Goal: Use online tool/utility: Utilize a website feature to perform a specific function

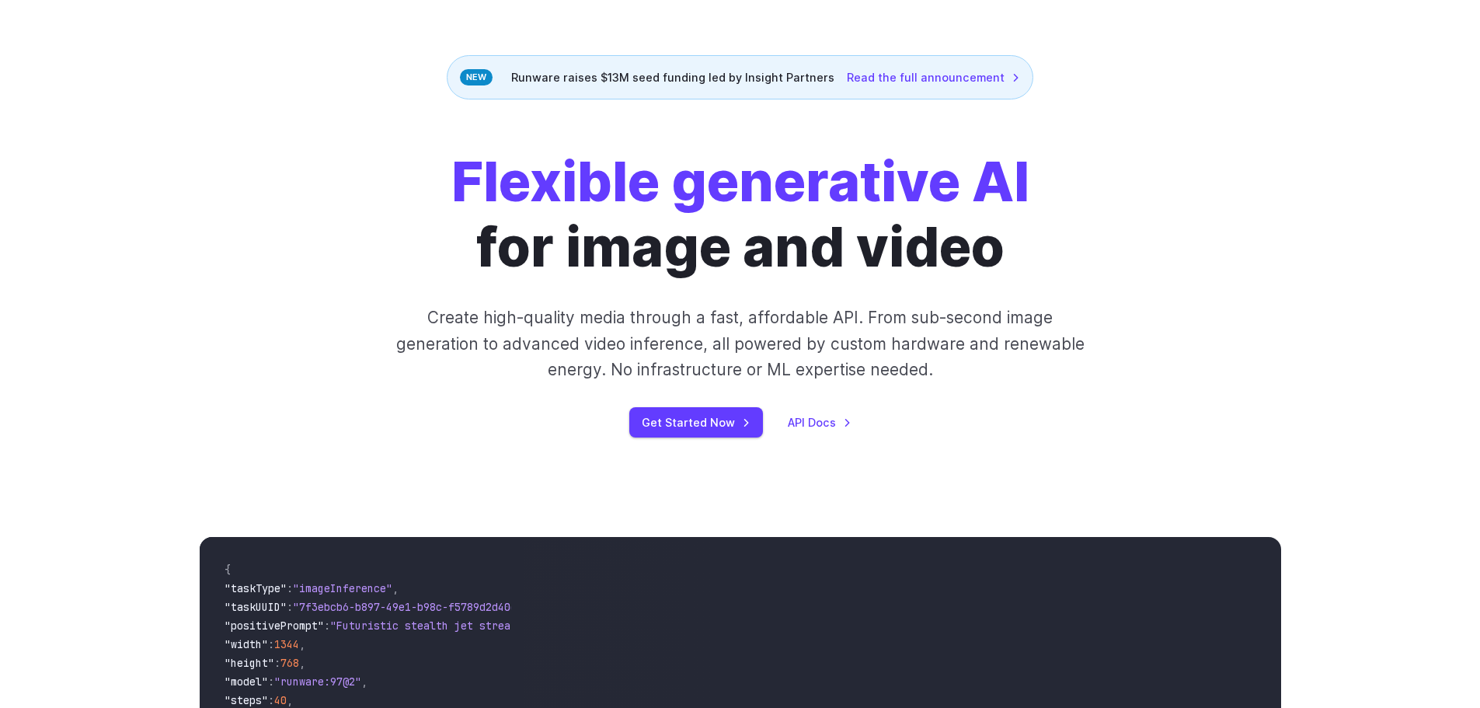
scroll to position [78, 0]
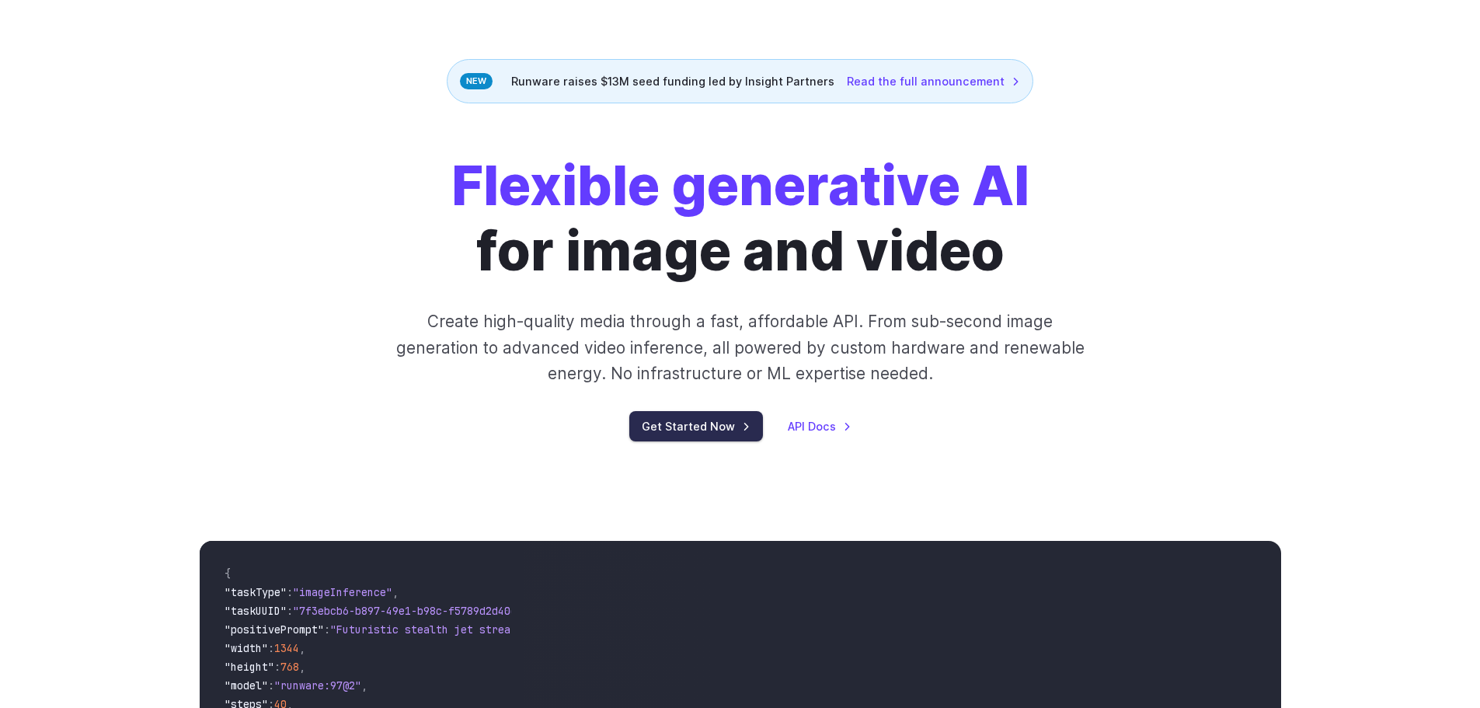
click at [757, 430] on link "Get Started Now" at bounding box center [696, 426] width 134 height 30
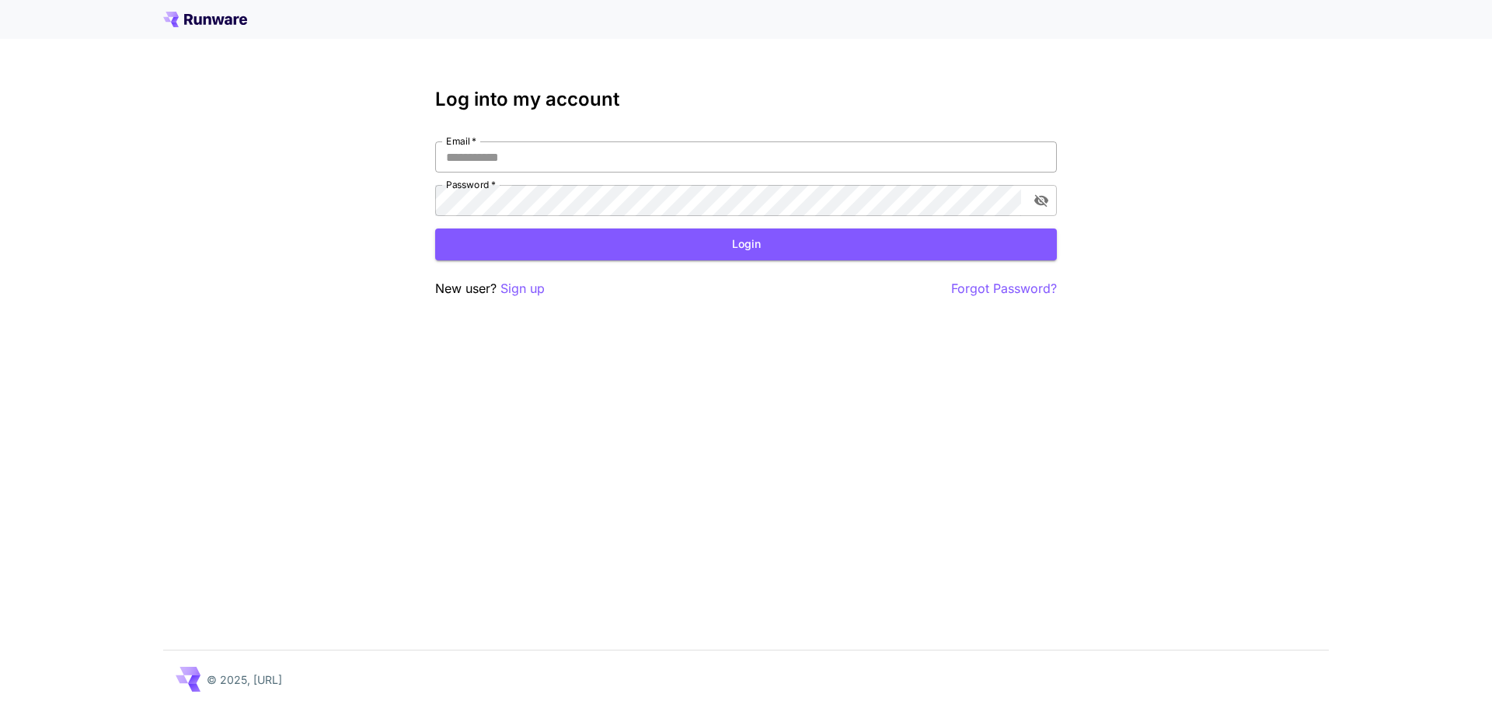
click at [588, 146] on input "Email   *" at bounding box center [745, 156] width 621 height 31
click at [525, 287] on p "Sign up" at bounding box center [522, 288] width 44 height 19
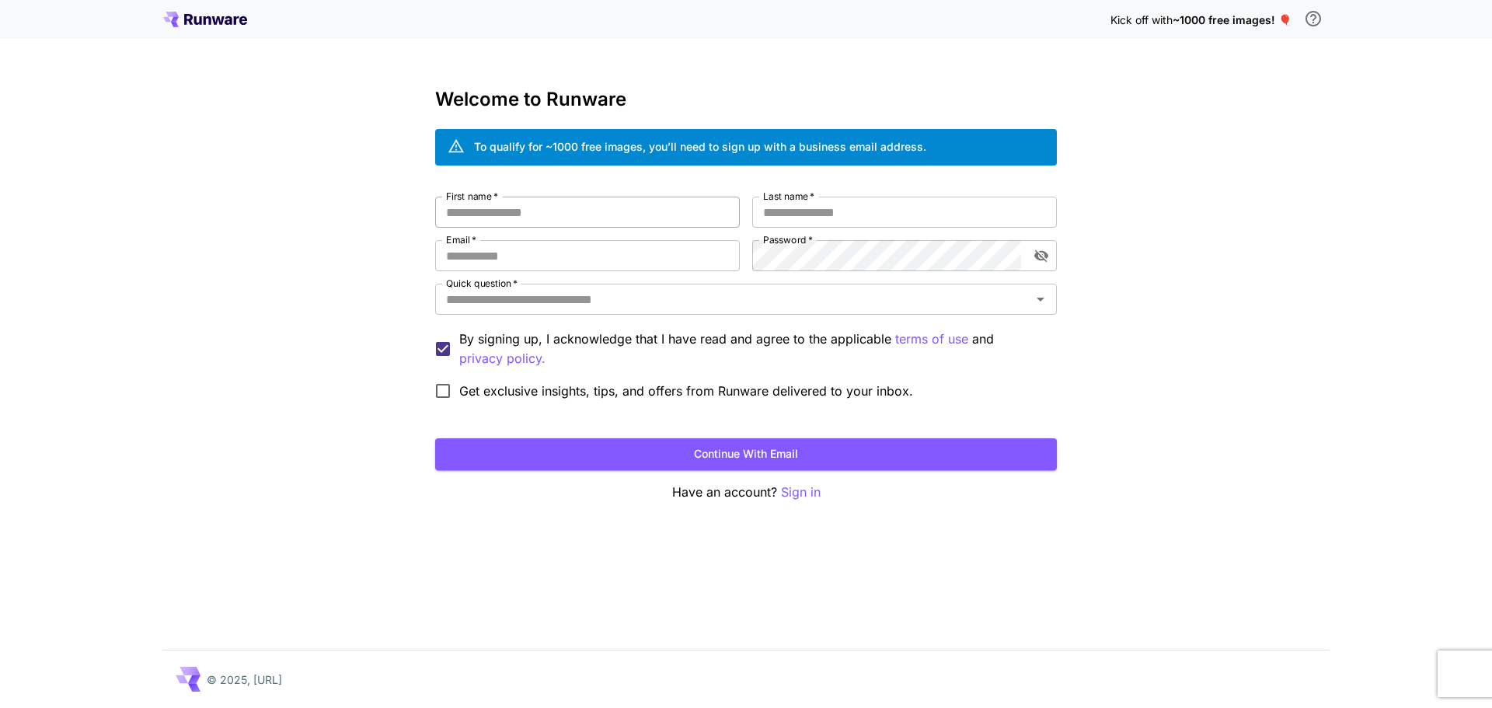
click at [607, 220] on input "First name   *" at bounding box center [587, 212] width 305 height 31
type input "***"
click at [834, 209] on input "Last name   *" at bounding box center [904, 212] width 305 height 31
type input "*******"
click at [531, 262] on input "Email   *" at bounding box center [587, 255] width 305 height 31
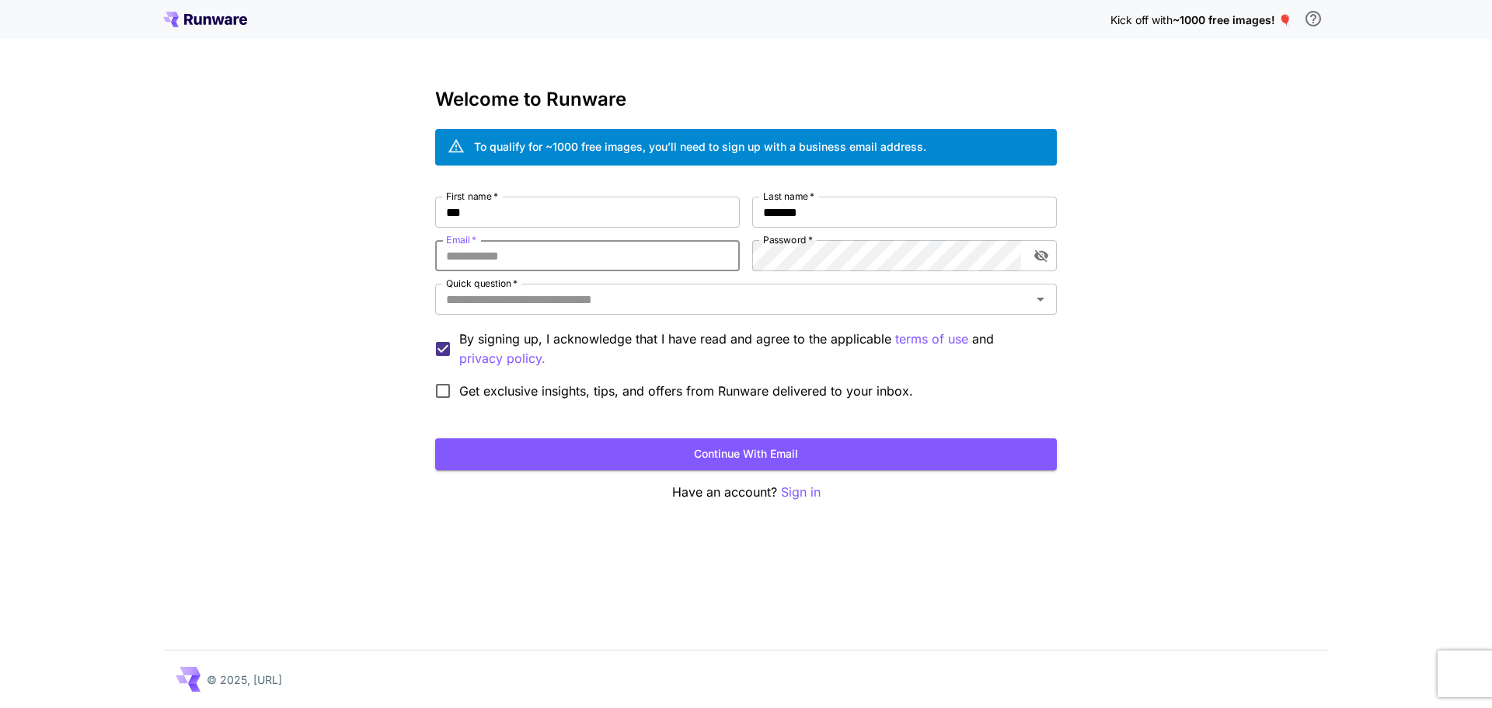
paste input "**********"
type input "**********"
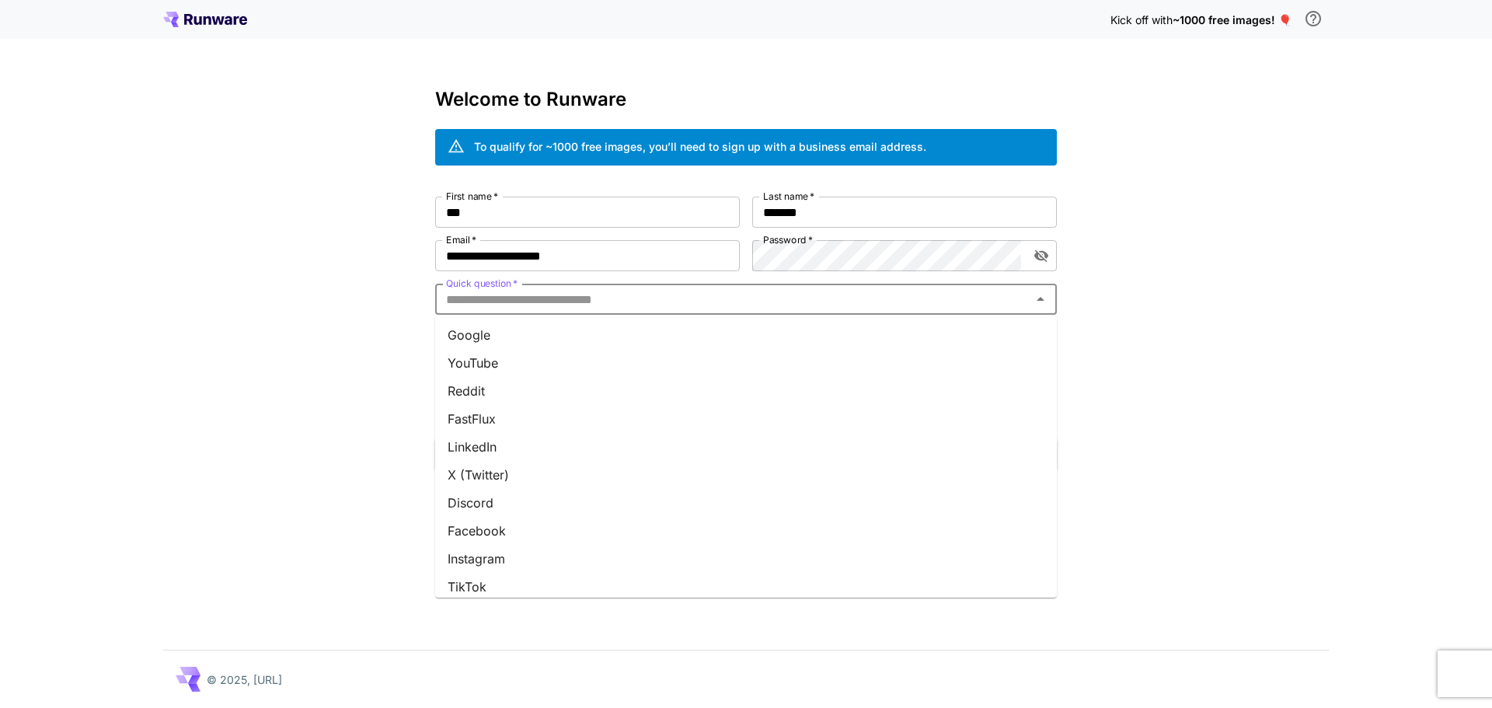
click at [635, 305] on input "Quick question   *" at bounding box center [733, 299] width 587 height 22
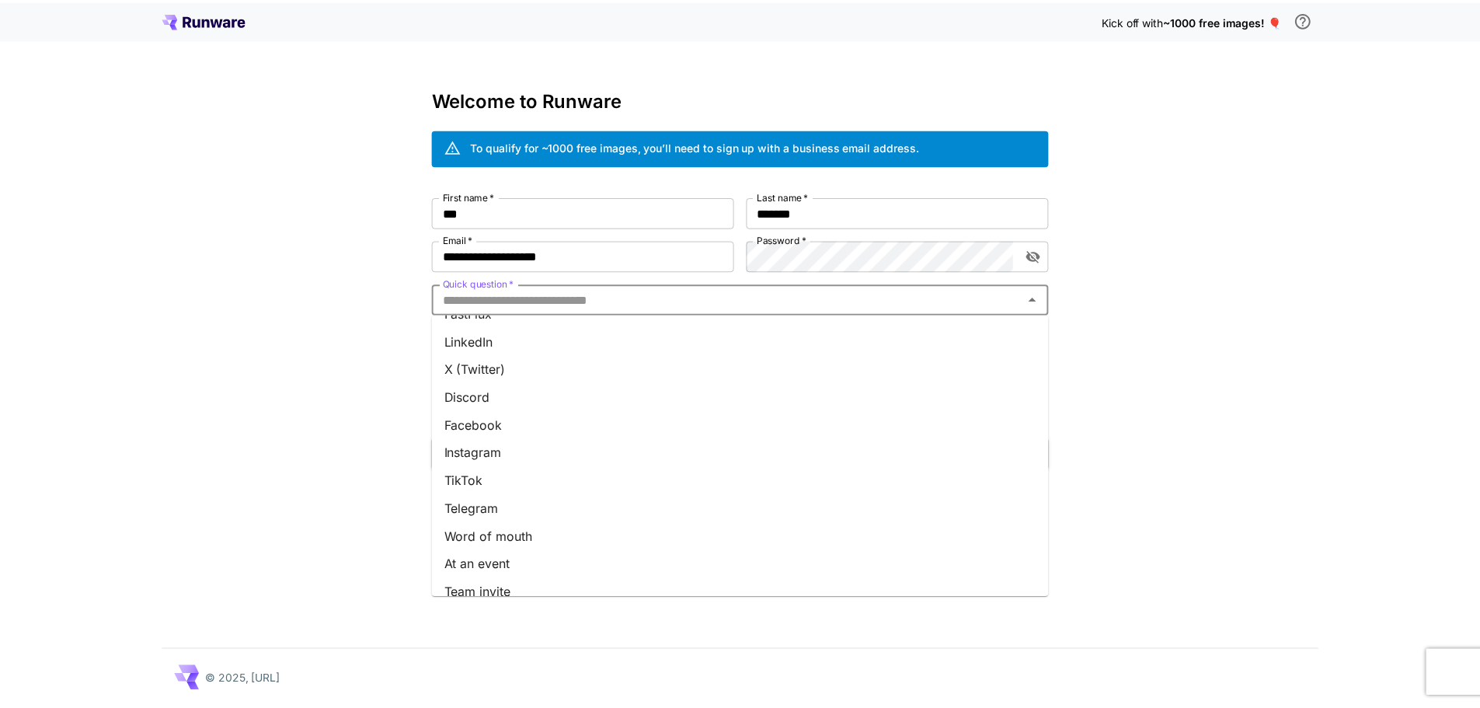
scroll to position [149, 0]
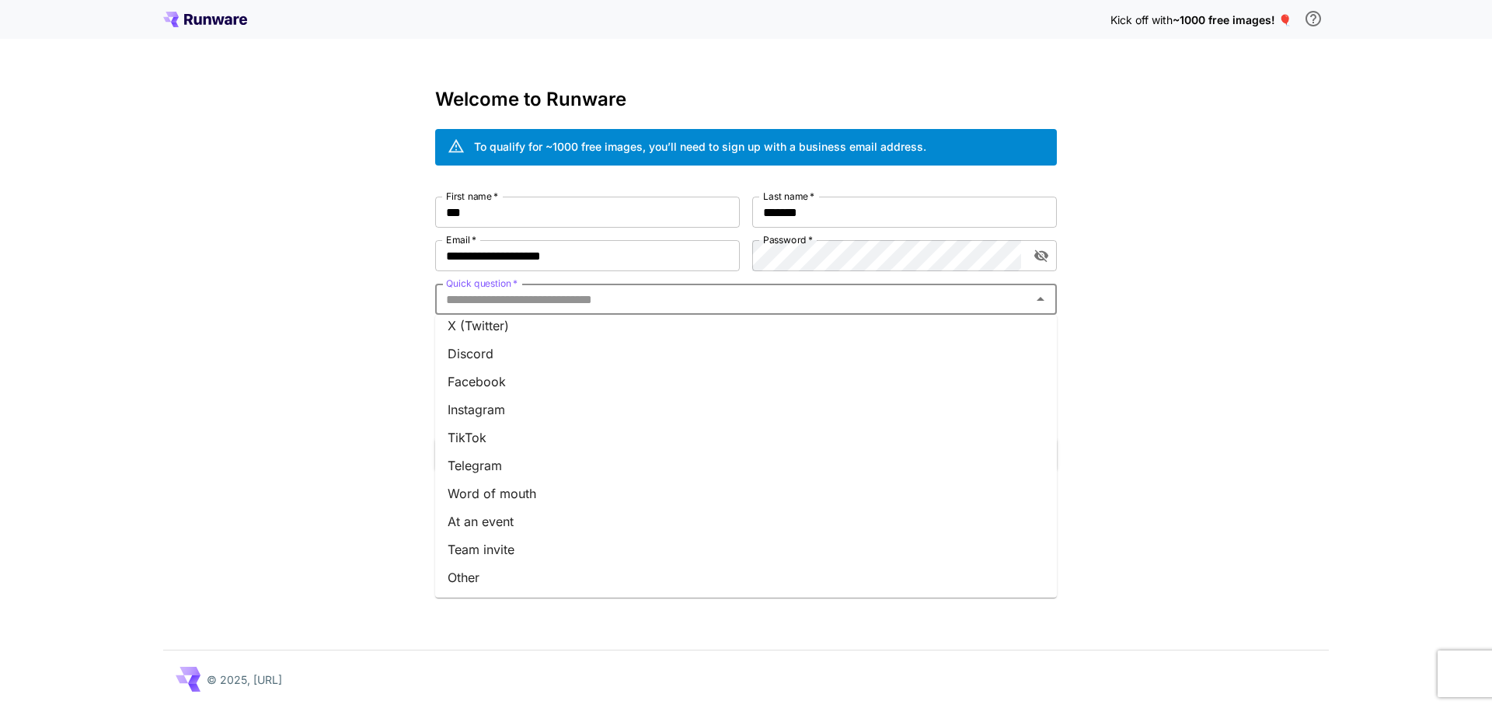
click at [505, 585] on li "Other" at bounding box center [745, 577] width 621 height 28
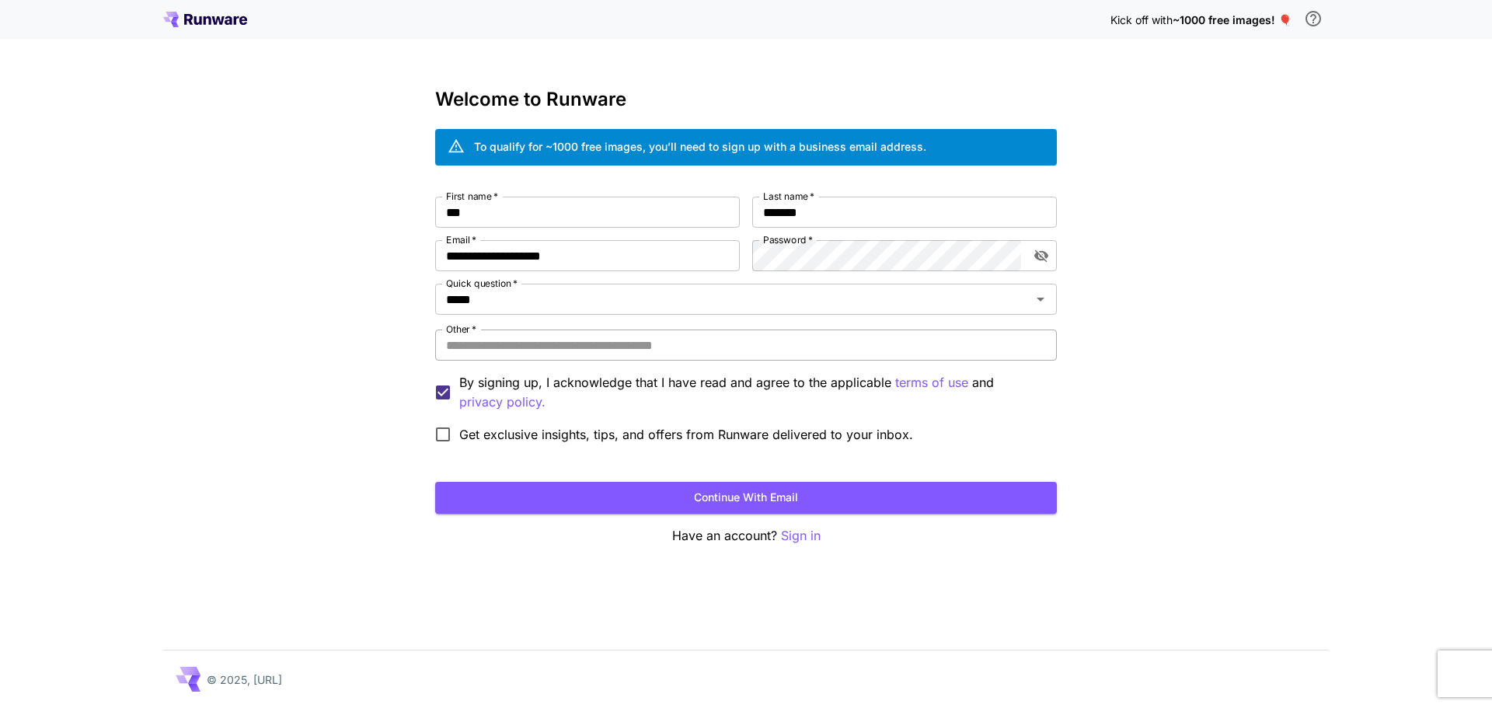
click at [508, 341] on input "Other   *" at bounding box center [745, 344] width 621 height 31
type input "**"
click at [580, 499] on button "Continue with email" at bounding box center [745, 498] width 621 height 32
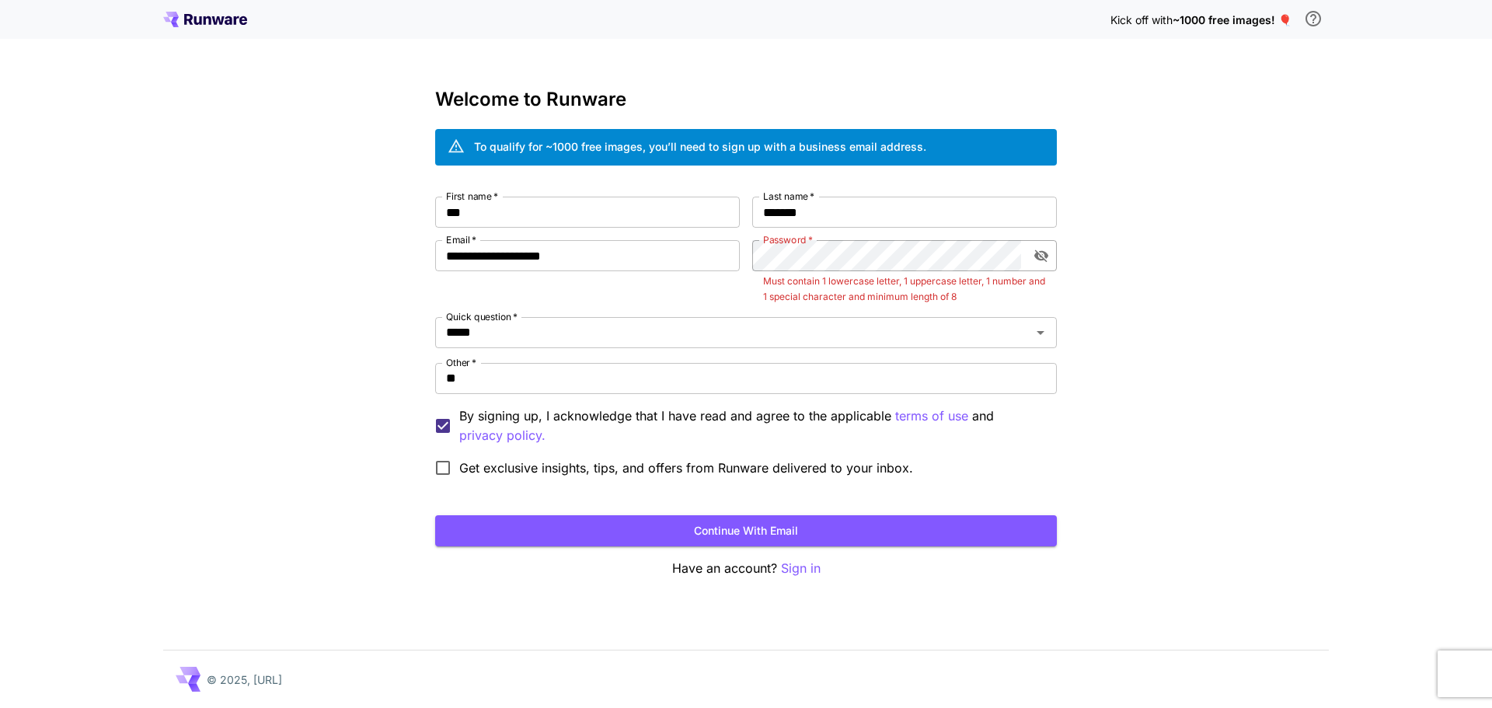
click at [1052, 243] on div "Password   *" at bounding box center [904, 255] width 305 height 31
click at [1045, 250] on icon "toggle password visibility" at bounding box center [1041, 256] width 16 height 16
click at [698, 267] on div "**********" at bounding box center [745, 340] width 621 height 287
click at [435, 515] on button "Continue with email" at bounding box center [745, 531] width 621 height 32
click at [527, 534] on button "Continue with email" at bounding box center [745, 531] width 621 height 32
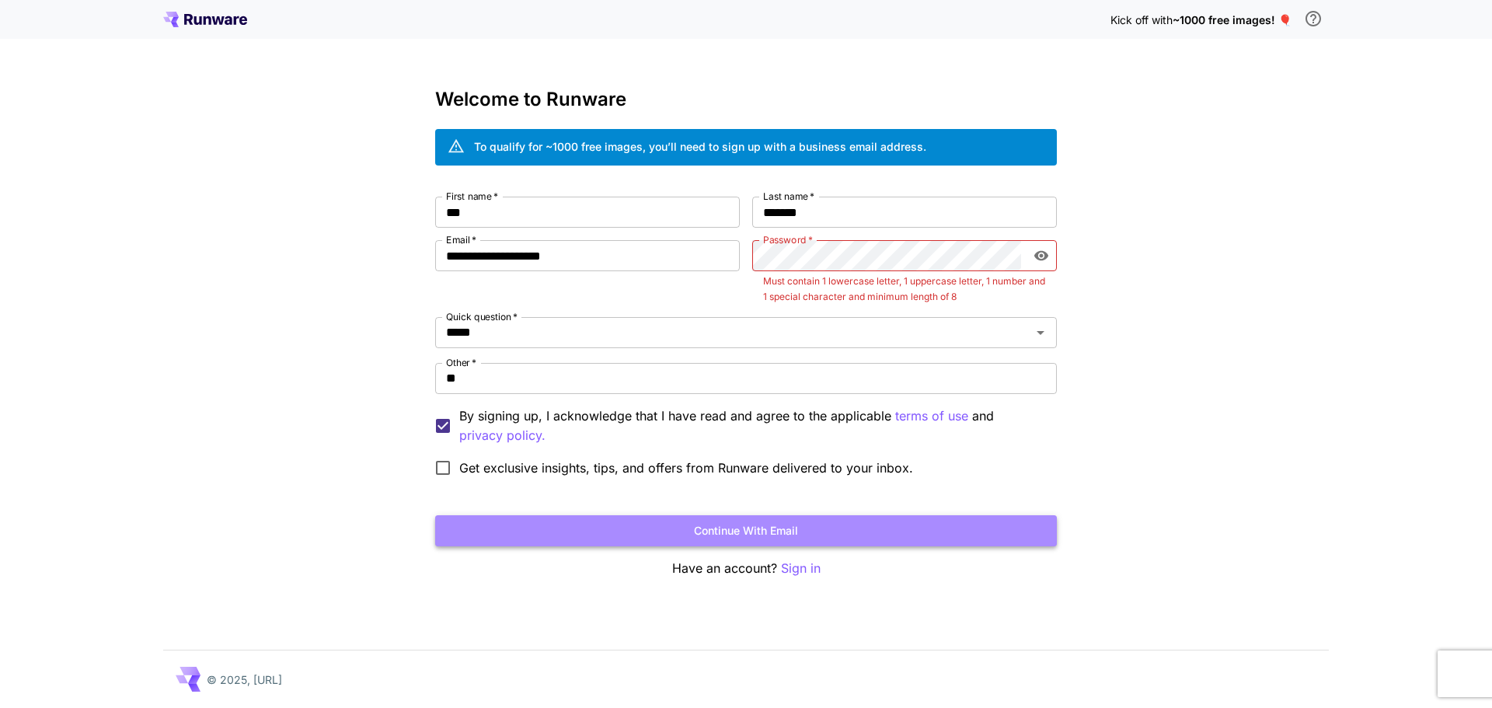
click at [645, 526] on button "Continue with email" at bounding box center [745, 531] width 621 height 32
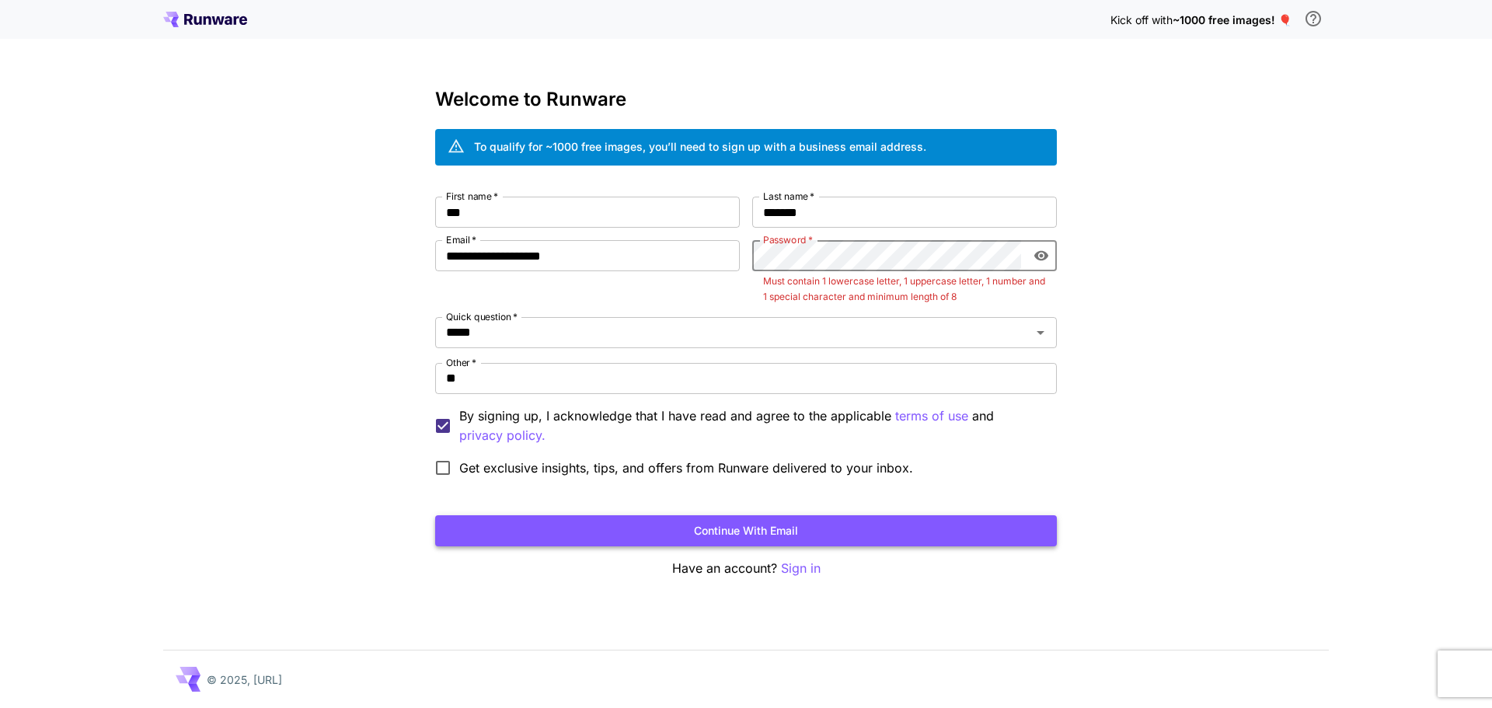
click at [645, 526] on button "Continue with email" at bounding box center [745, 531] width 621 height 32
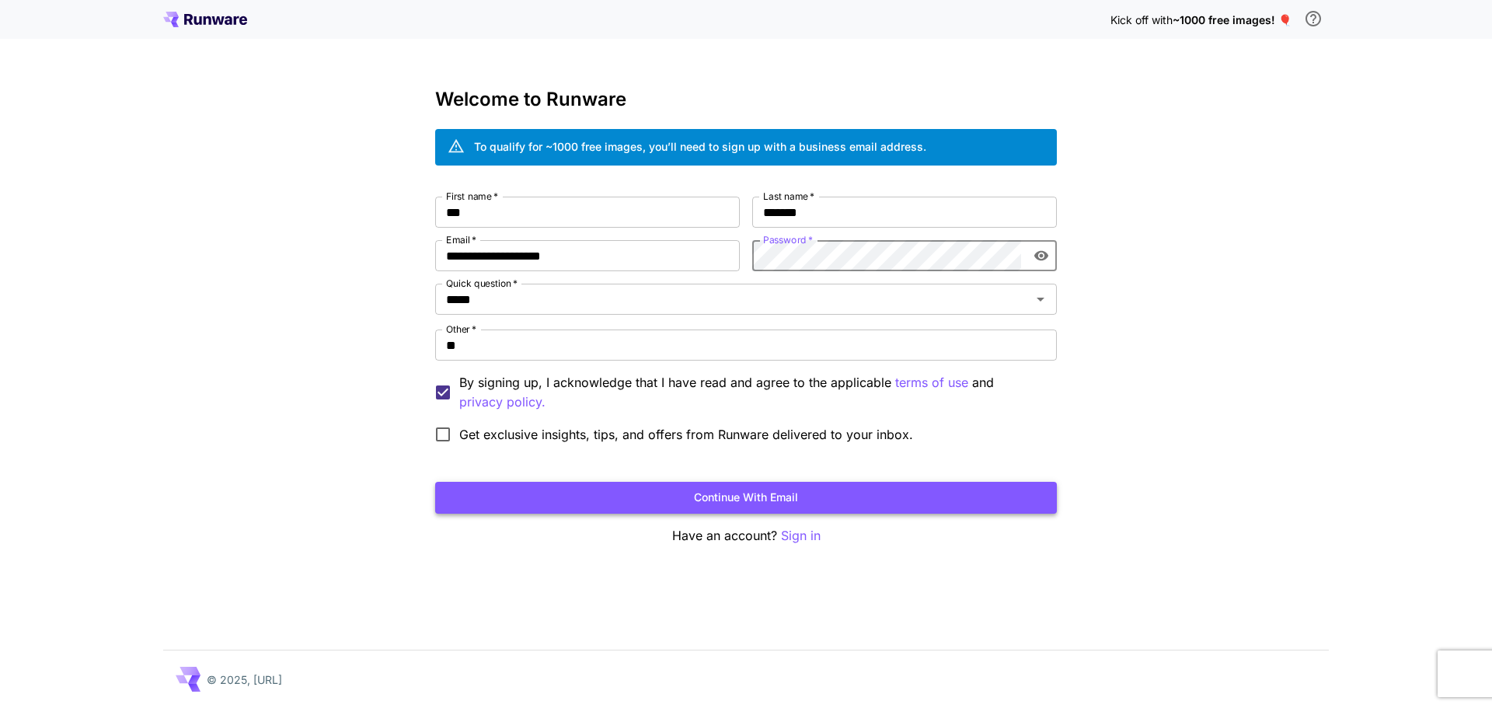
click at [712, 504] on button "Continue with email" at bounding box center [745, 498] width 621 height 32
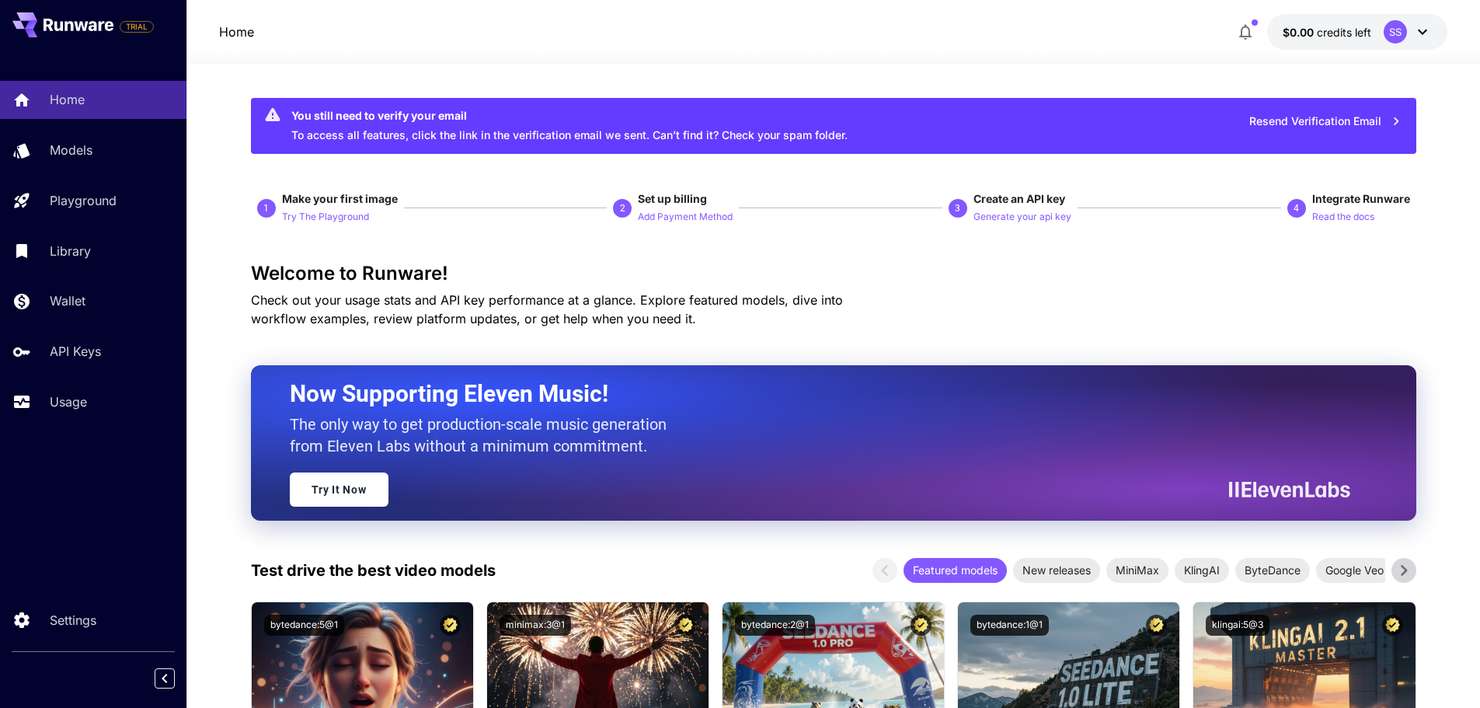
click at [504, 136] on div "You still need to verify your email To access all features, click the link in t…" at bounding box center [569, 126] width 556 height 47
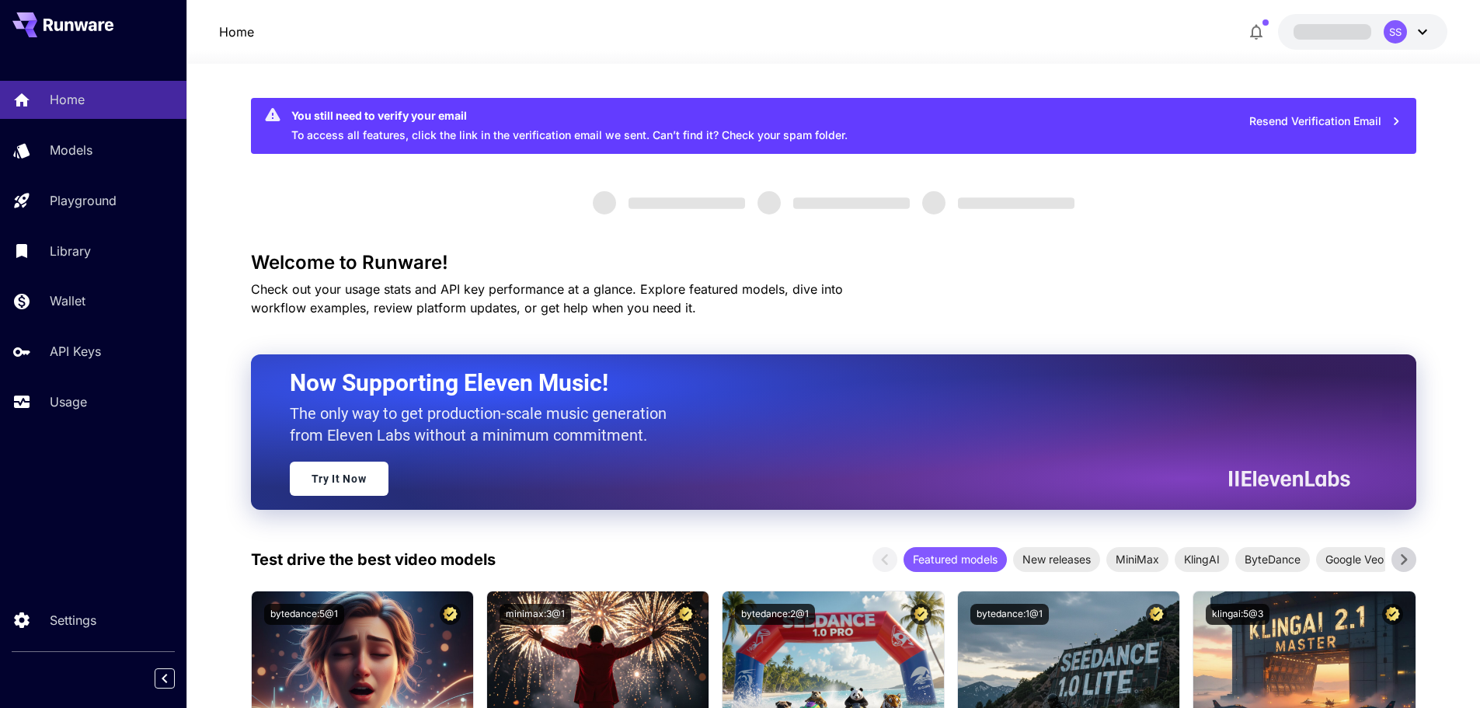
click at [1404, 35] on div "SS" at bounding box center [1395, 31] width 23 height 23
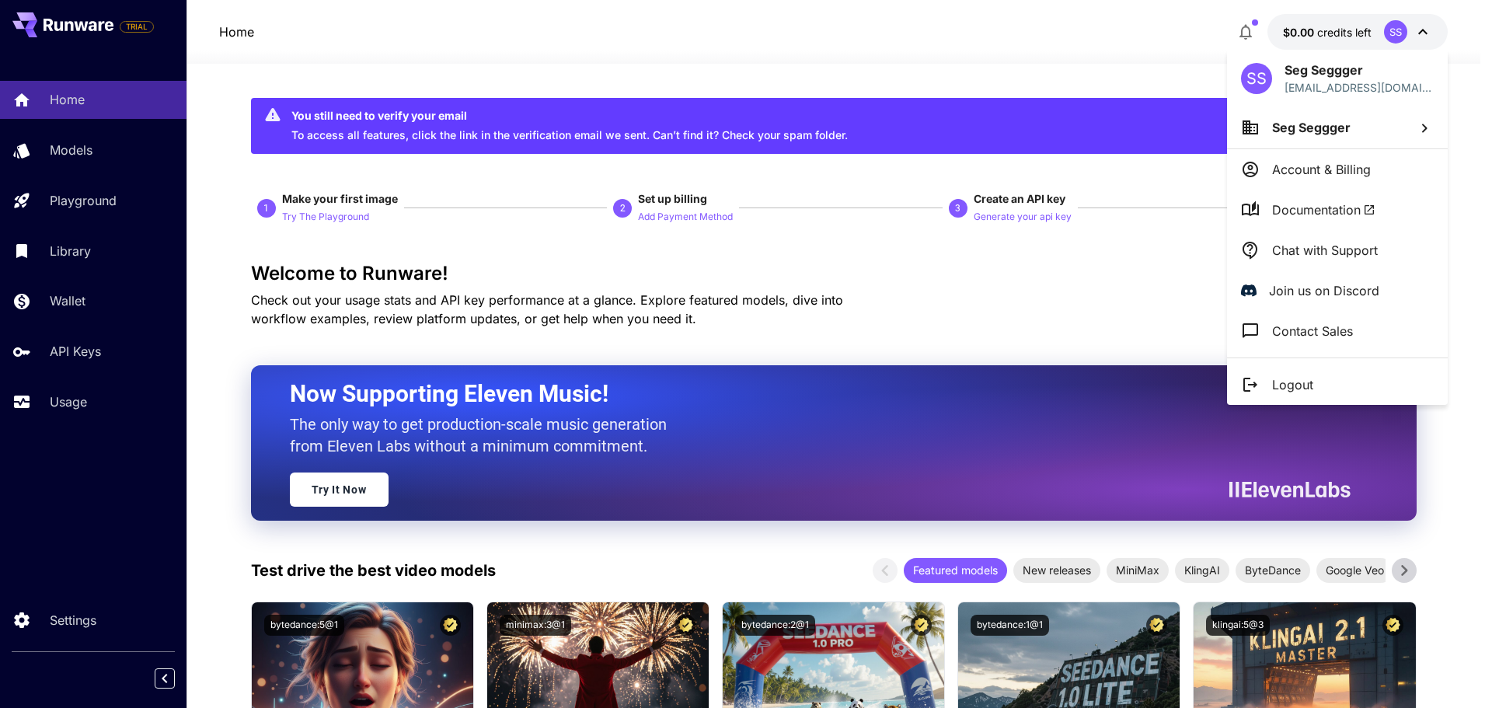
click at [742, 41] on div at bounding box center [746, 354] width 1492 height 708
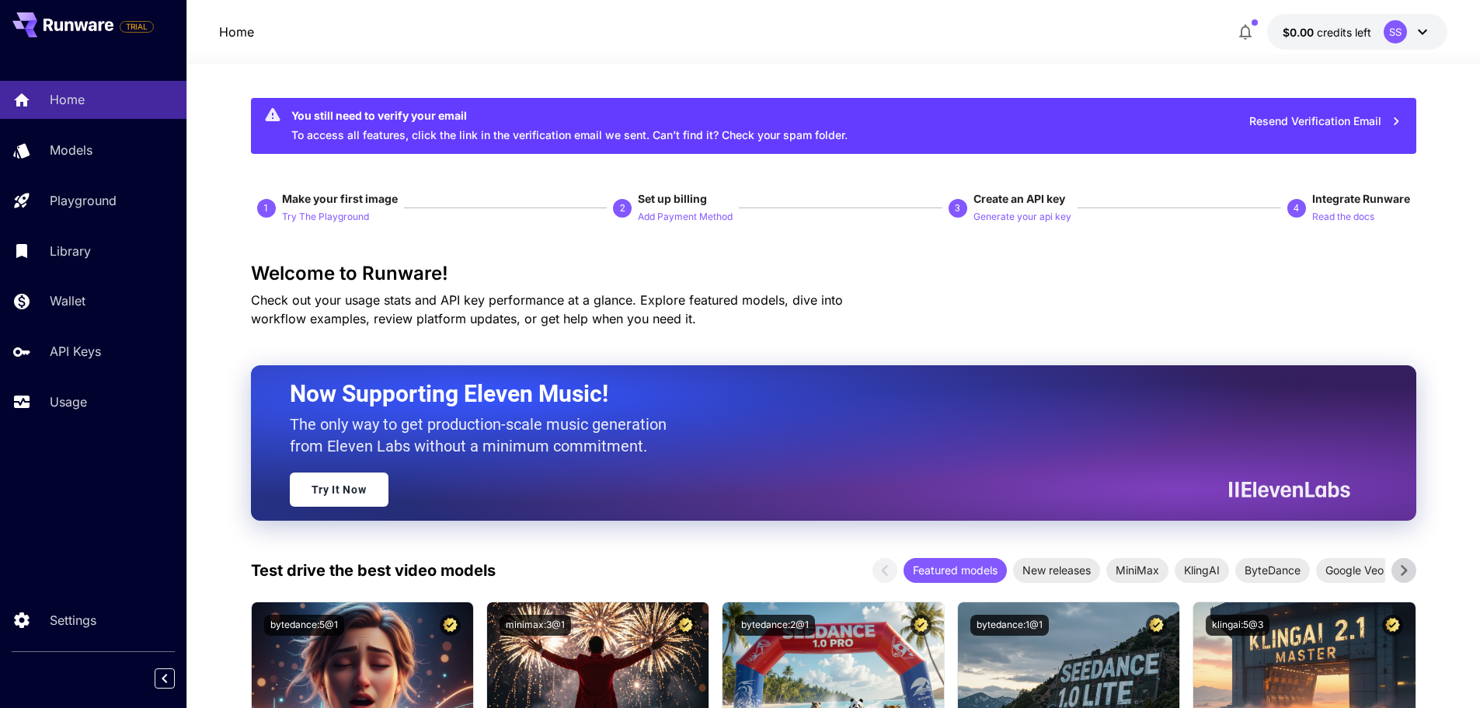
click at [456, 120] on div "You still need to verify your email" at bounding box center [569, 115] width 556 height 16
drag, startPoint x: 247, startPoint y: 198, endPoint x: 496, endPoint y: 197, distance: 249.4
click at [496, 197] on div "1 Make your first image Try The Playground 2 Set up billing Add Payment Method …" at bounding box center [833, 208] width 1165 height 34
drag, startPoint x: 538, startPoint y: 191, endPoint x: 779, endPoint y: 219, distance: 243.2
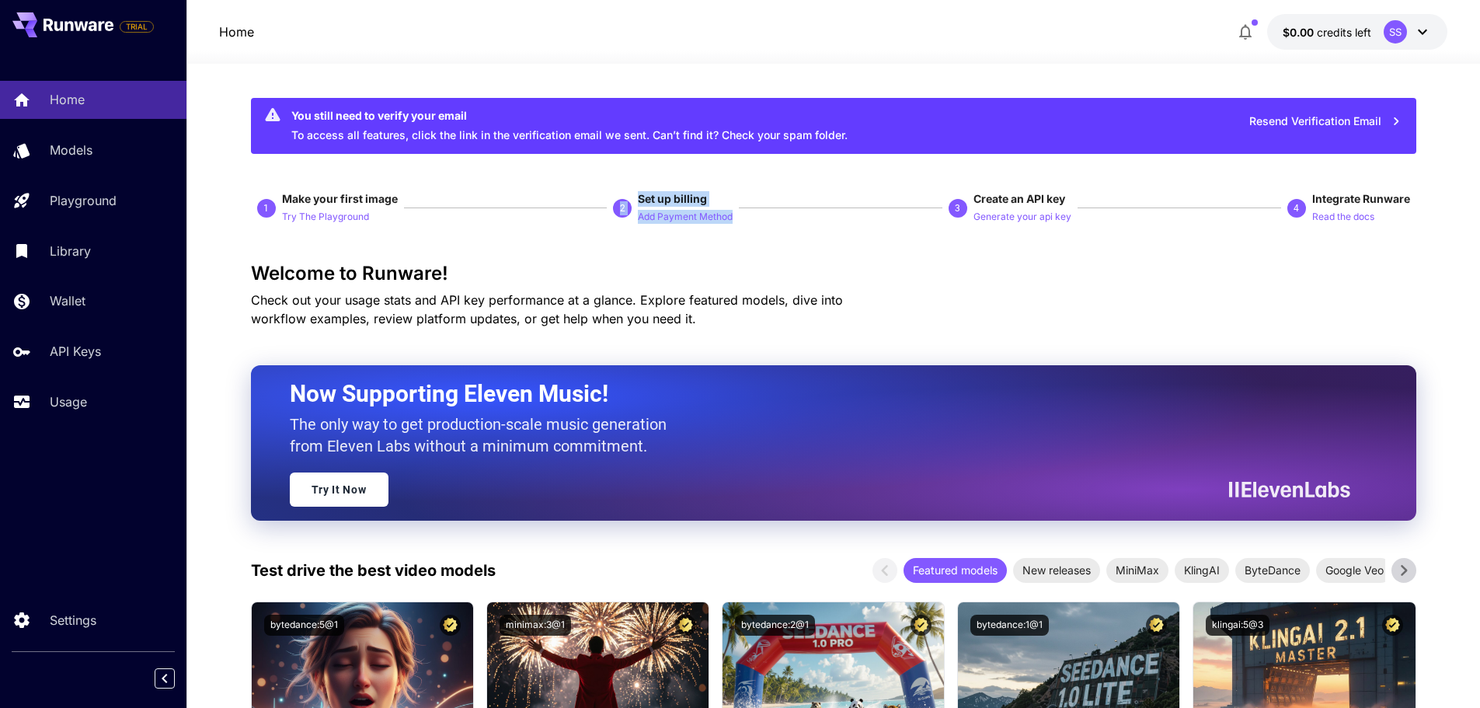
click at [779, 219] on div "1 Make your first image Try The Playground 2 Set up billing Add Payment Method …" at bounding box center [833, 208] width 1165 height 34
drag, startPoint x: 779, startPoint y: 219, endPoint x: 1112, endPoint y: 218, distance: 333.3
click at [1112, 218] on div "1 Make your first image Try The Playground 2 Set up billing Add Payment Method …" at bounding box center [833, 208] width 1165 height 34
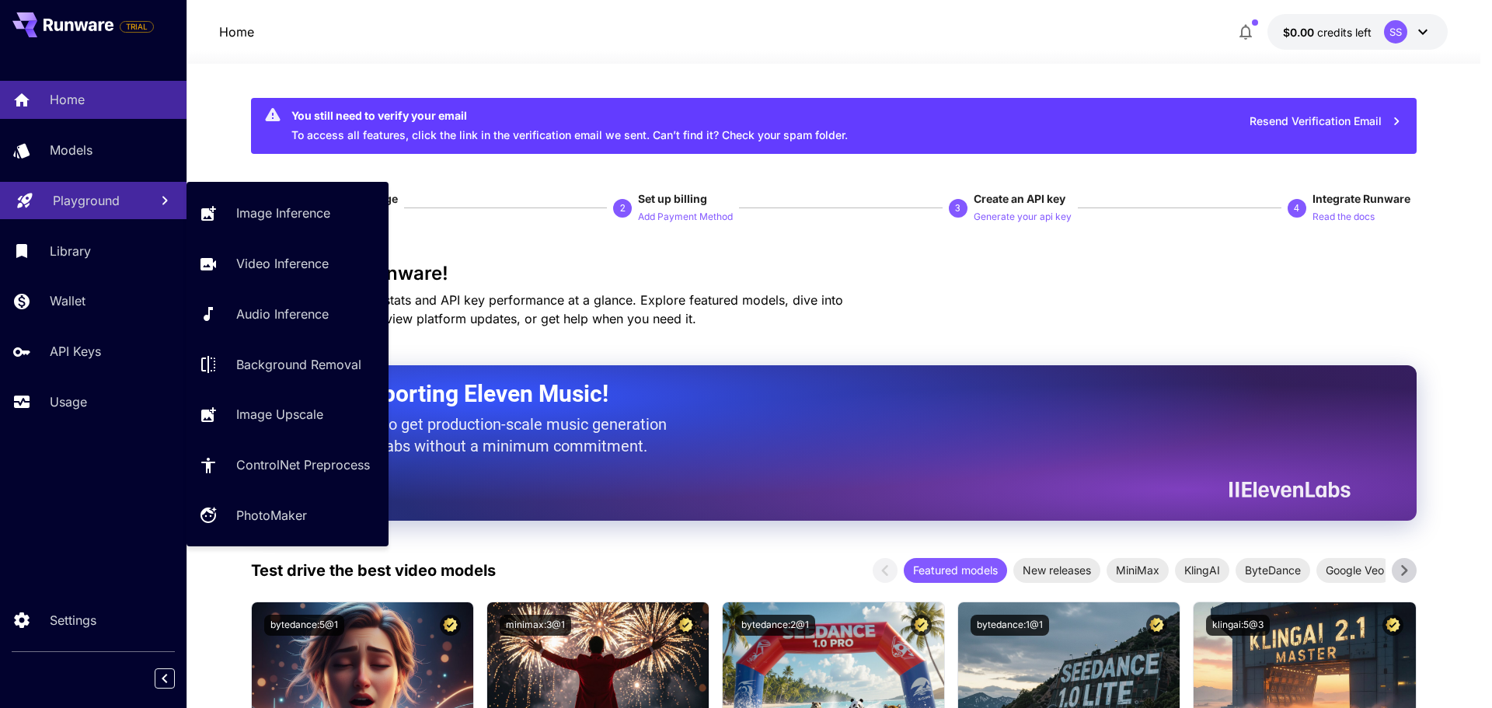
click at [92, 186] on link "Playground" at bounding box center [93, 201] width 186 height 38
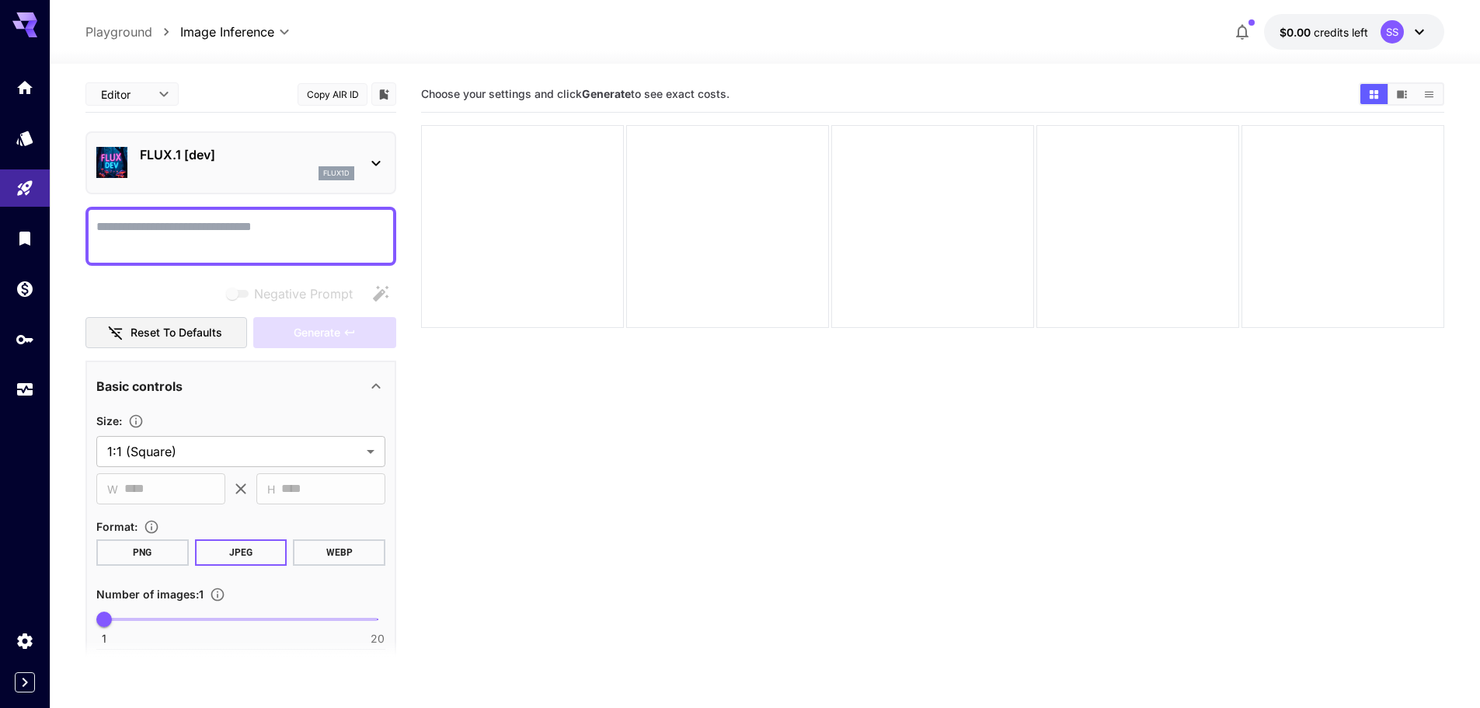
click at [626, 487] on section "Choose your settings and click Generate to see exact costs." at bounding box center [932, 430] width 1023 height 708
click at [308, 238] on textarea "Negative Prompt" at bounding box center [240, 236] width 289 height 37
click at [186, 152] on p "FLUX.1 [dev]" at bounding box center [247, 154] width 214 height 19
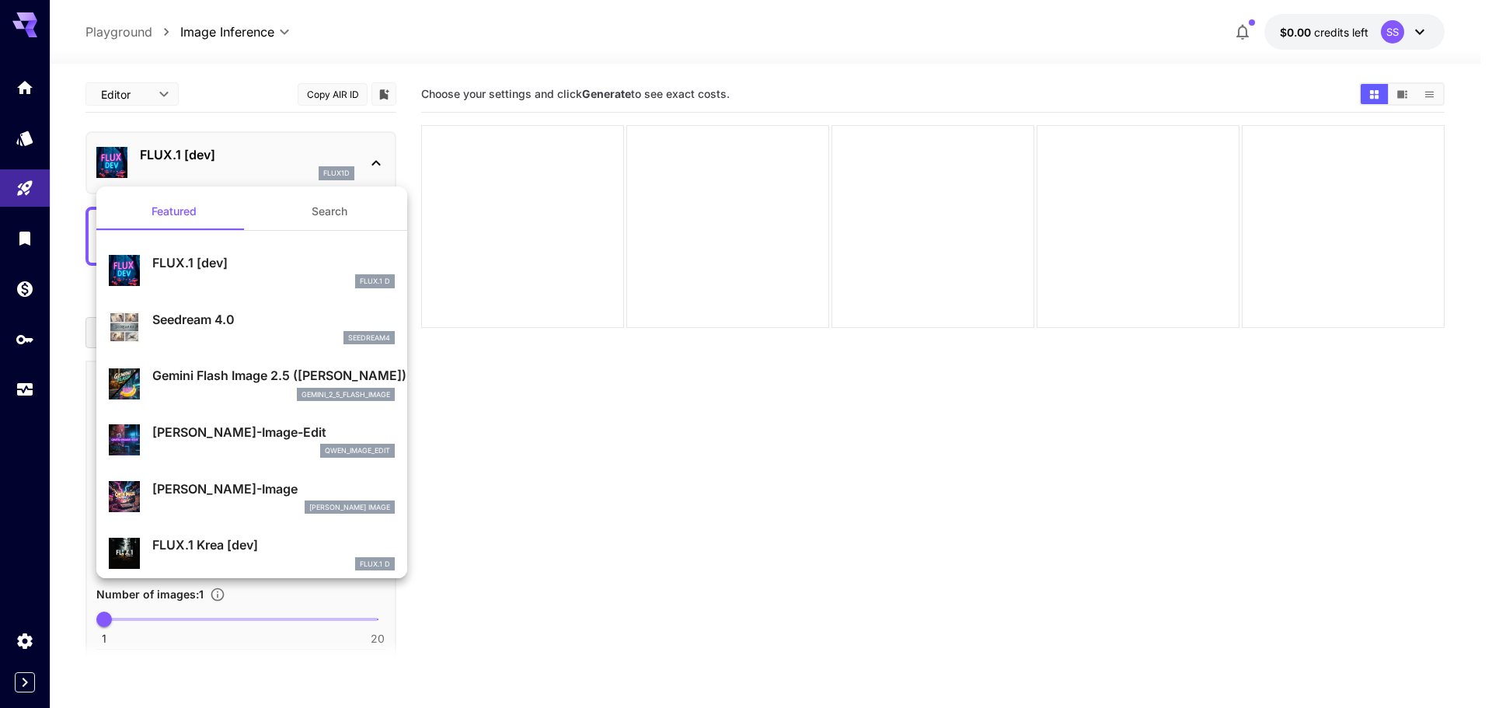
click at [150, 94] on div at bounding box center [746, 354] width 1492 height 708
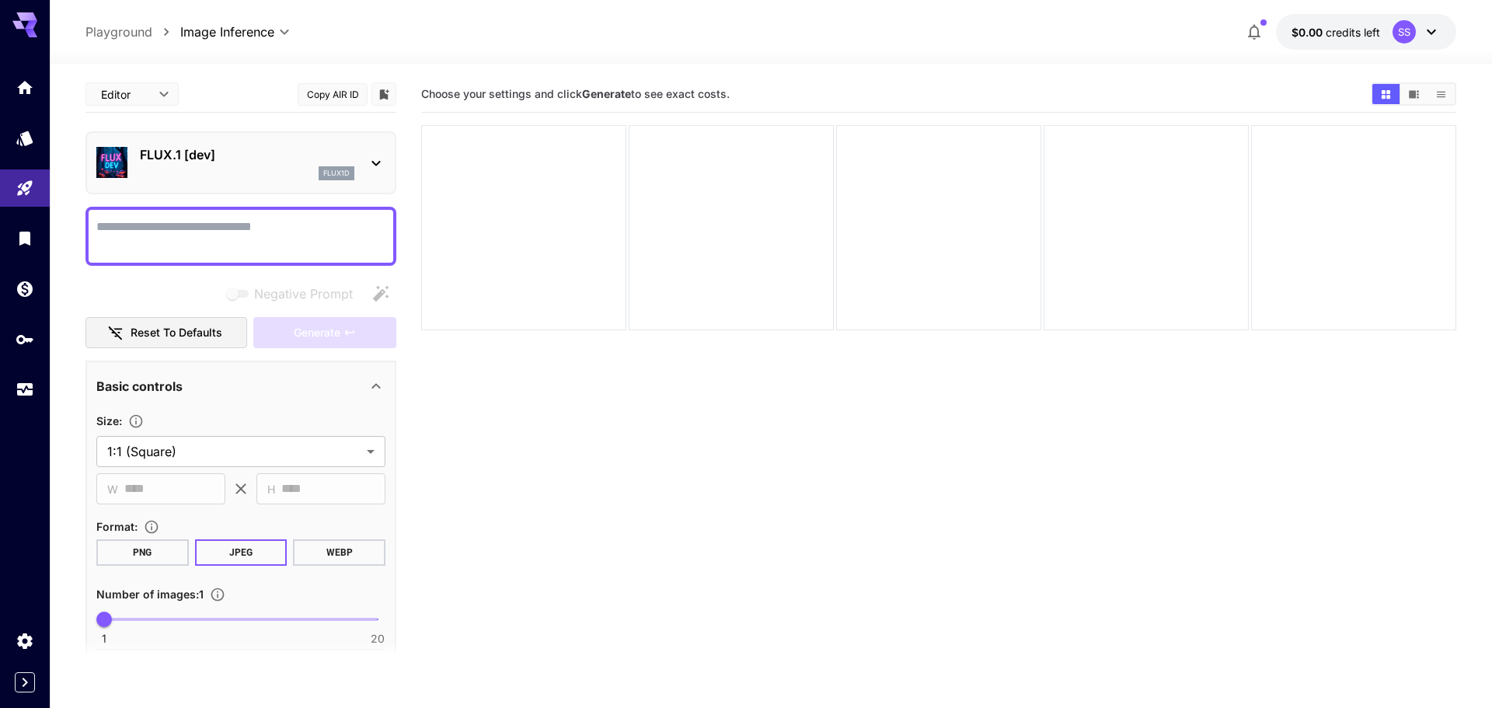
click at [150, 94] on body "**********" at bounding box center [746, 415] width 1492 height 830
click at [231, 149] on div at bounding box center [746, 354] width 1492 height 708
click at [276, 224] on textarea "Negative Prompt" at bounding box center [240, 236] width 289 height 37
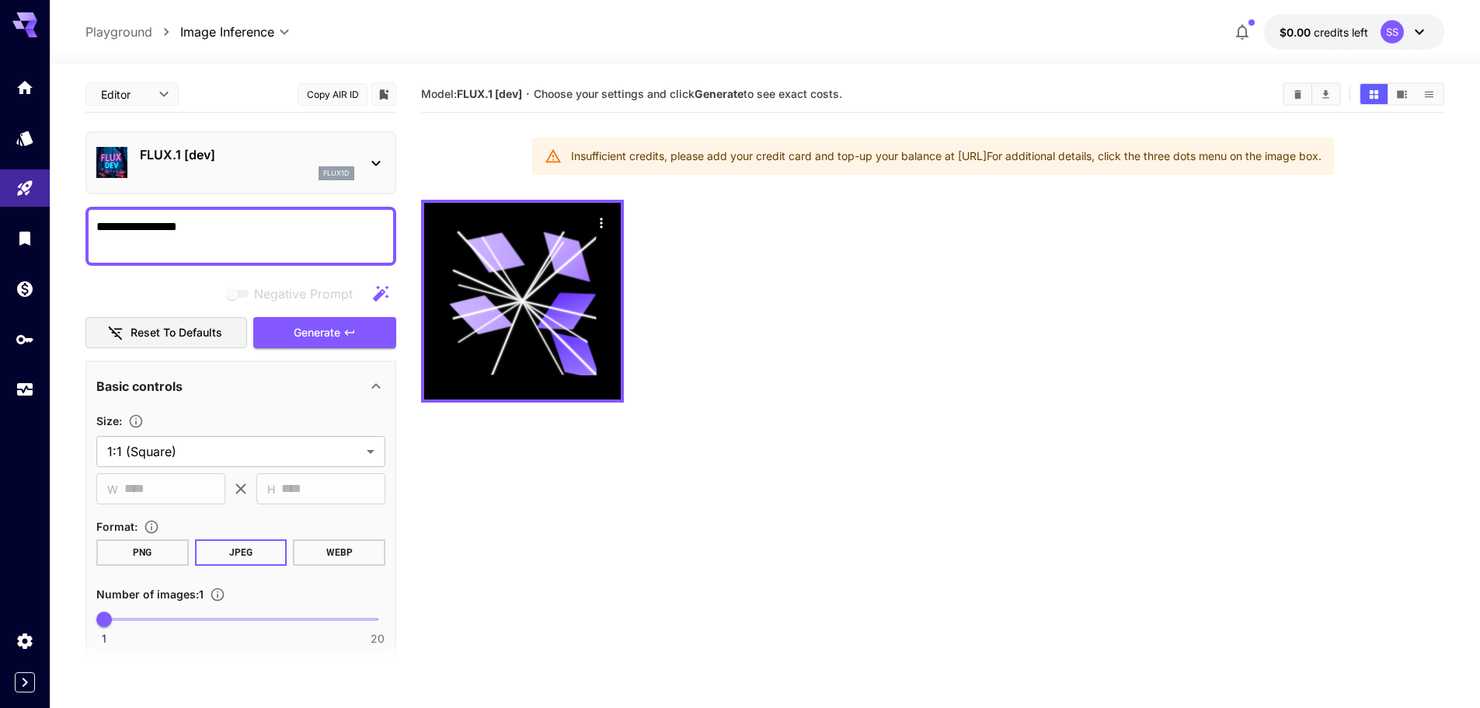
type textarea "**********"
drag, startPoint x: 572, startPoint y: 155, endPoint x: 1177, endPoint y: 183, distance: 605.8
click at [1177, 183] on section "Model: FLUX.1 [dev] · Choose your settings and click Generate to see exact cost…" at bounding box center [932, 430] width 1023 height 708
click at [1123, 204] on div at bounding box center [932, 301] width 1023 height 203
click at [14, 126] on link at bounding box center [25, 138] width 50 height 38
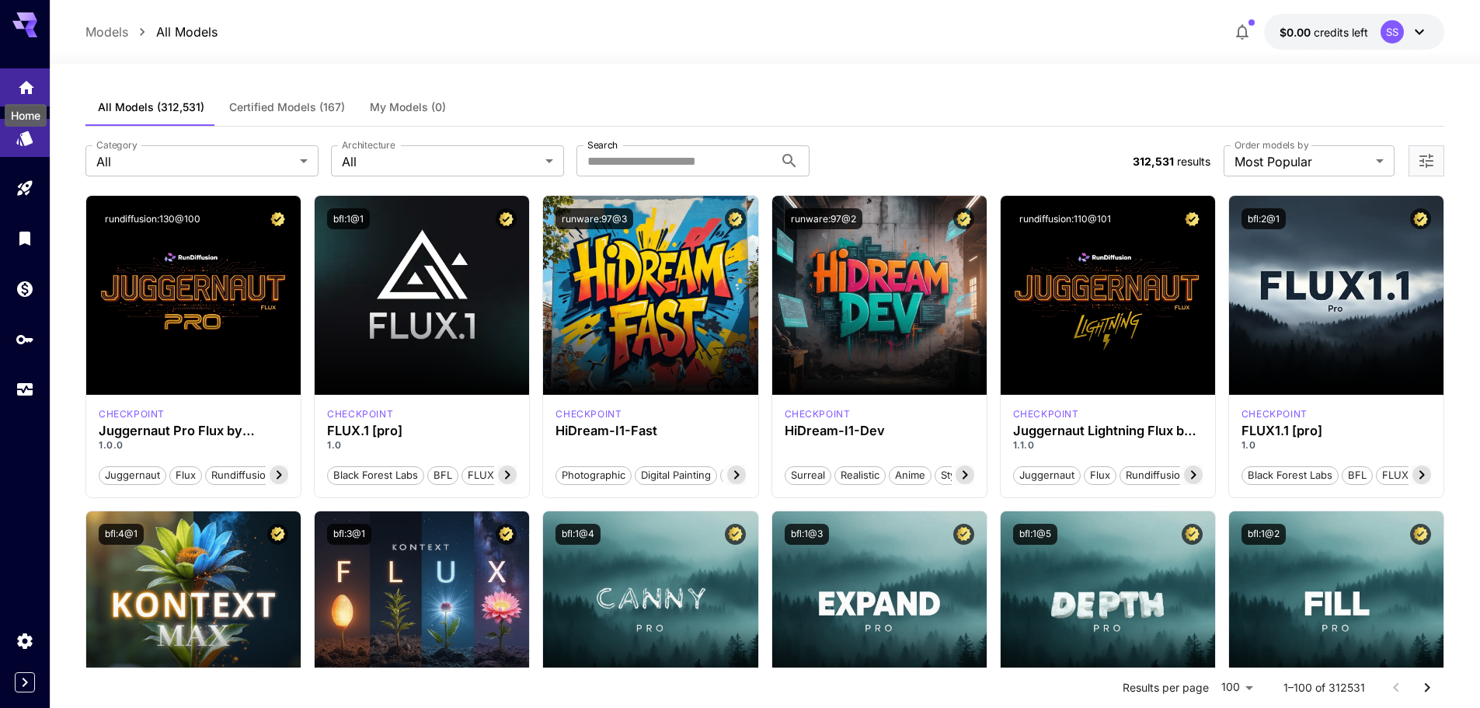
click at [28, 85] on icon "Home" at bounding box center [27, 82] width 16 height 13
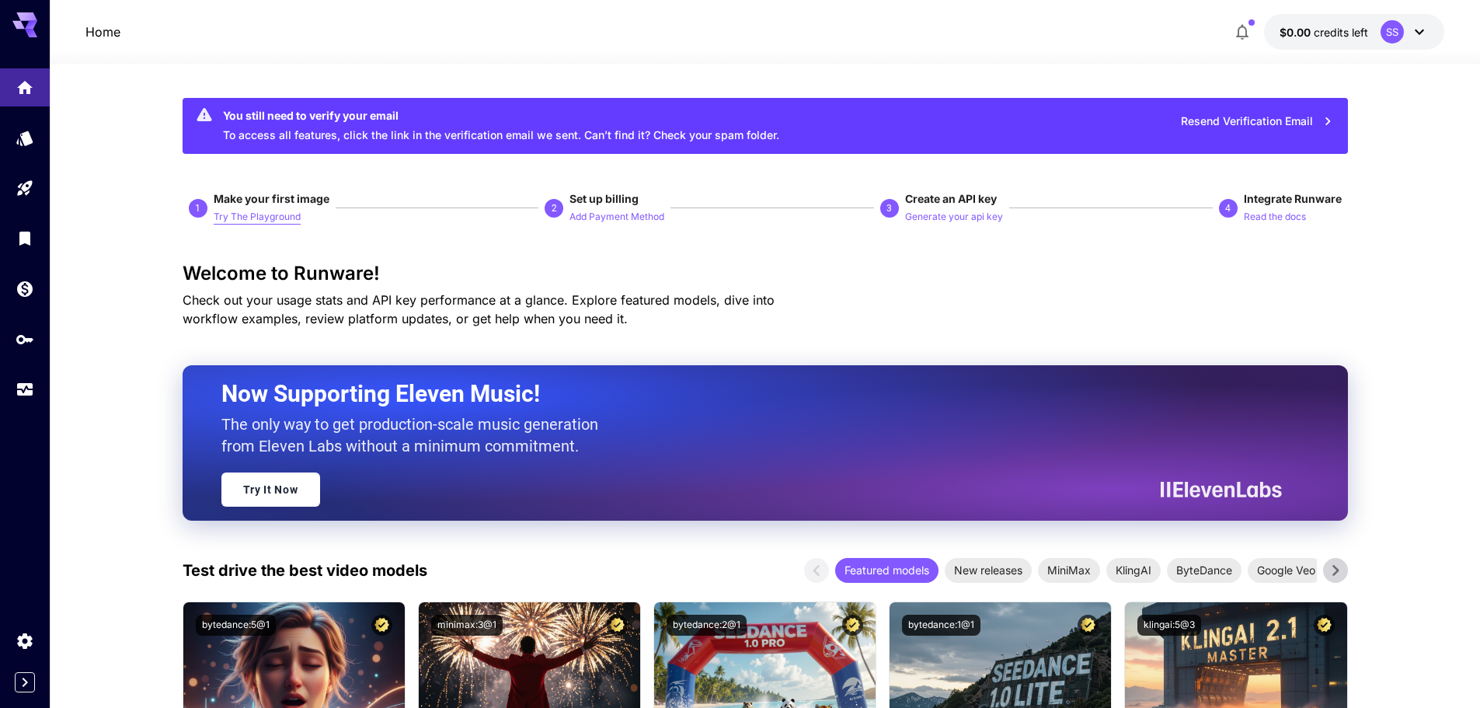
click at [240, 214] on p "Try The Playground" at bounding box center [257, 217] width 87 height 15
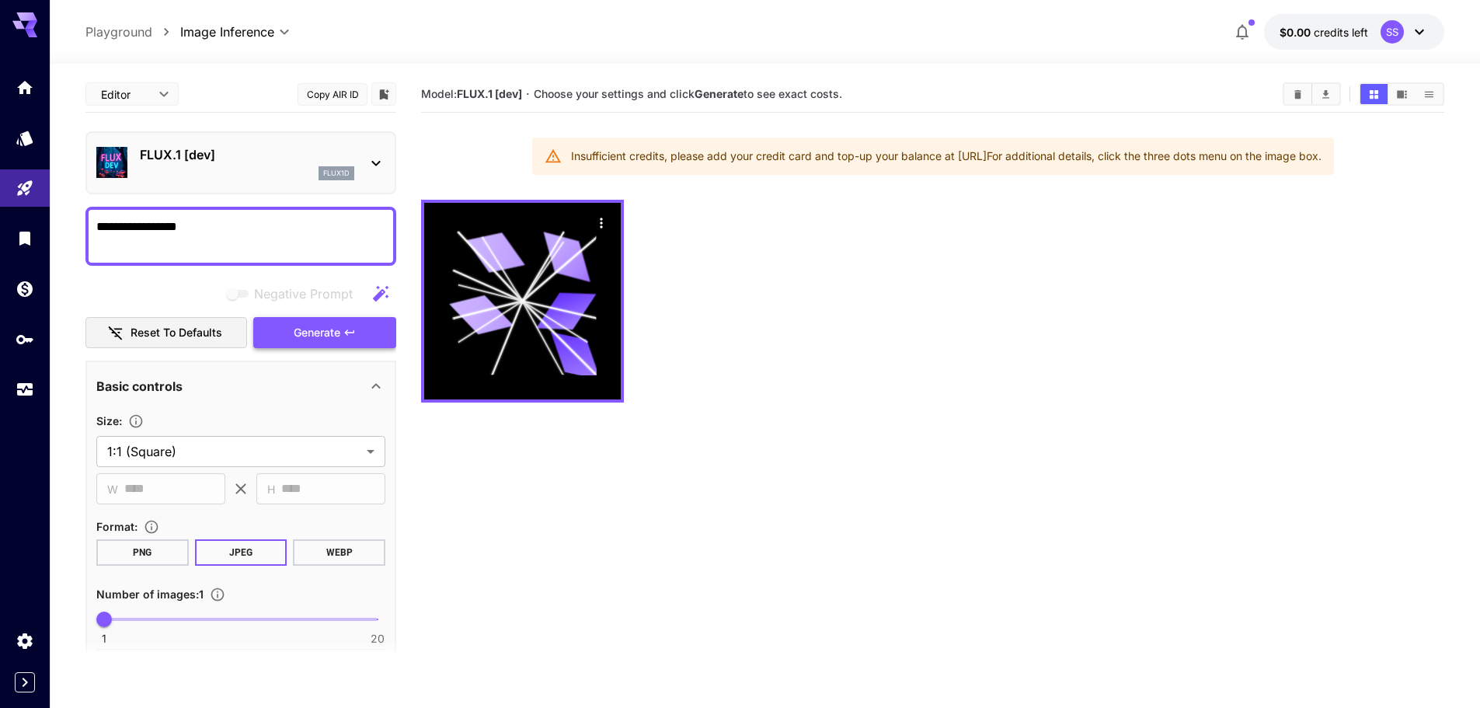
click at [306, 339] on span "Generate" at bounding box center [317, 332] width 47 height 19
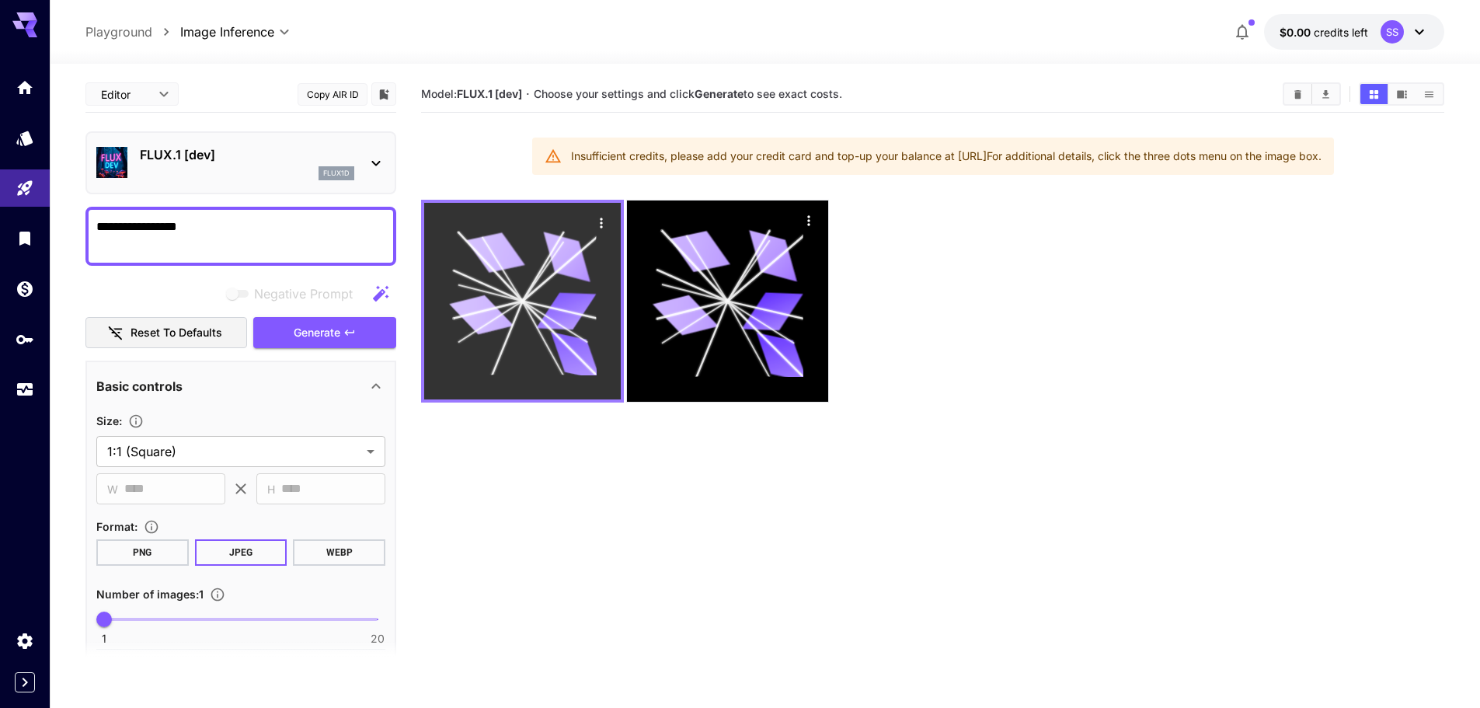
click at [550, 322] on icon at bounding box center [566, 311] width 60 height 38
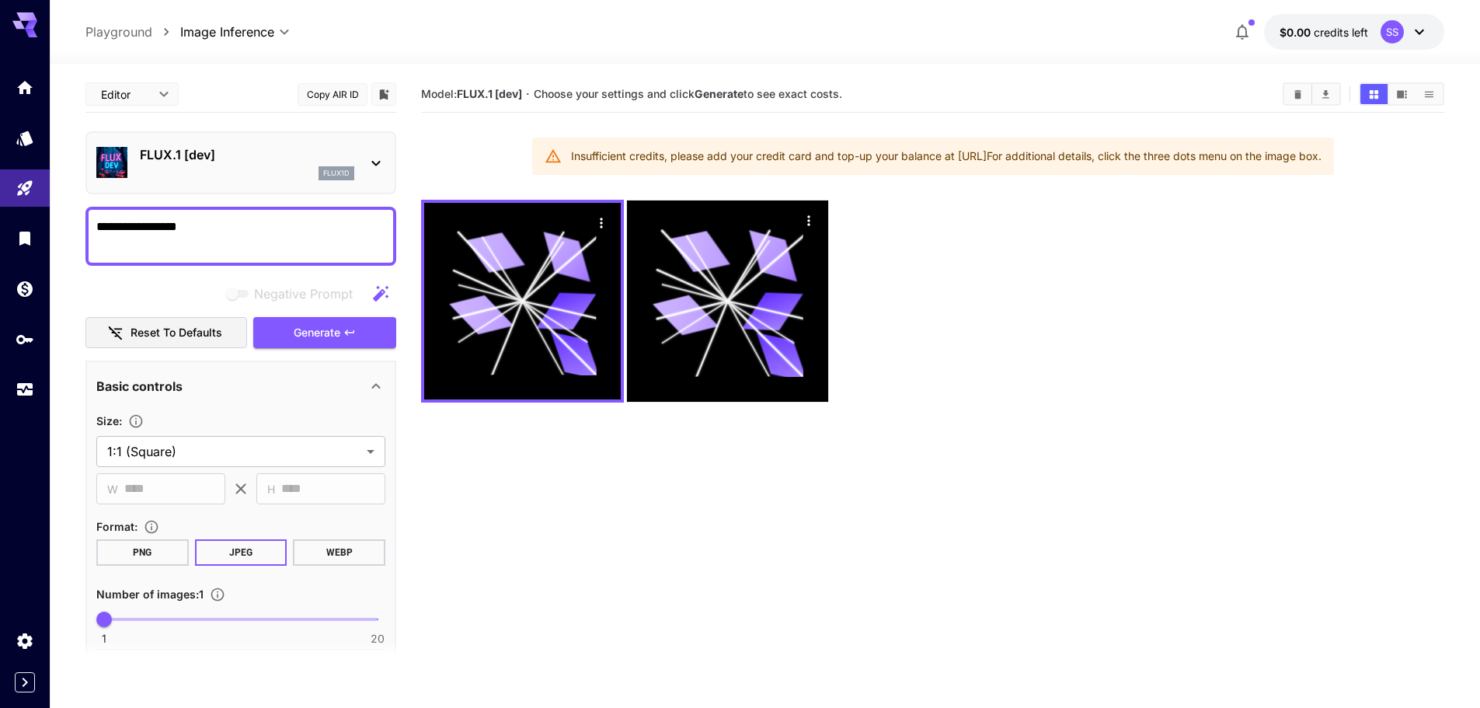
click at [0, 111] on div at bounding box center [25, 237] width 50 height 339
click at [11, 135] on link at bounding box center [25, 138] width 50 height 38
